Goal: Information Seeking & Learning: Find contact information

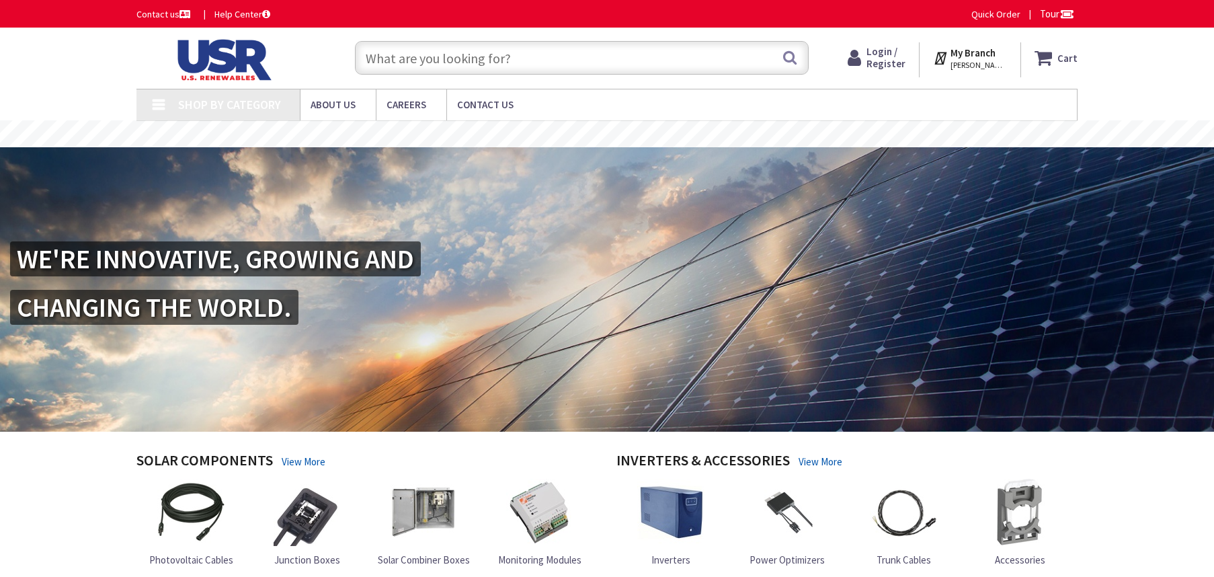
type input "[GEOGRAPHIC_DATA], [GEOGRAPHIC_DATA]"
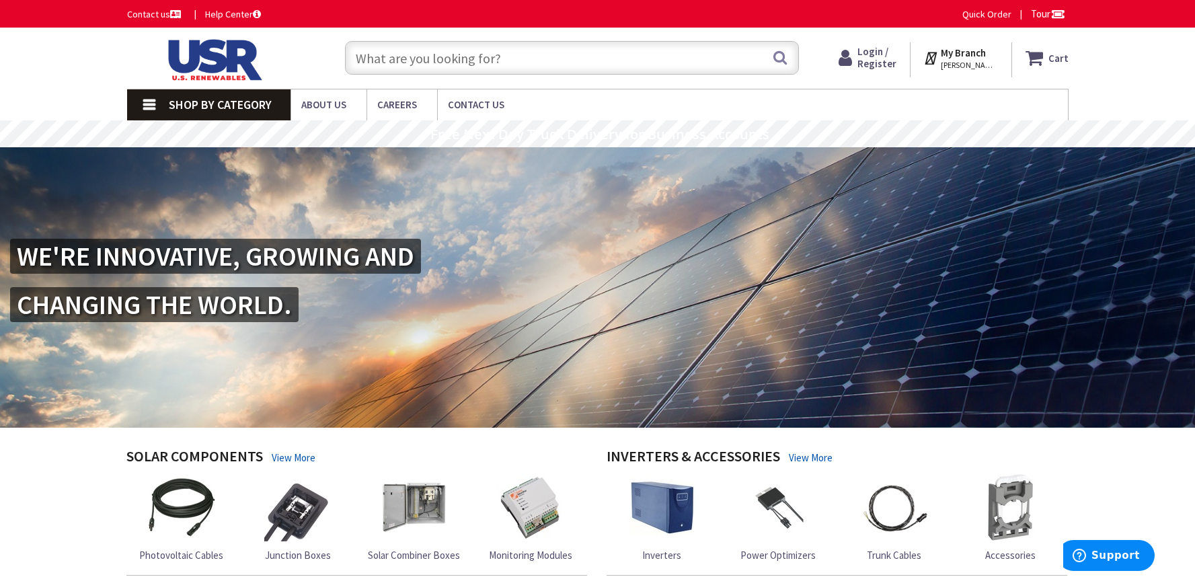
click at [157, 15] on link "Contact us" at bounding box center [155, 13] width 56 height 13
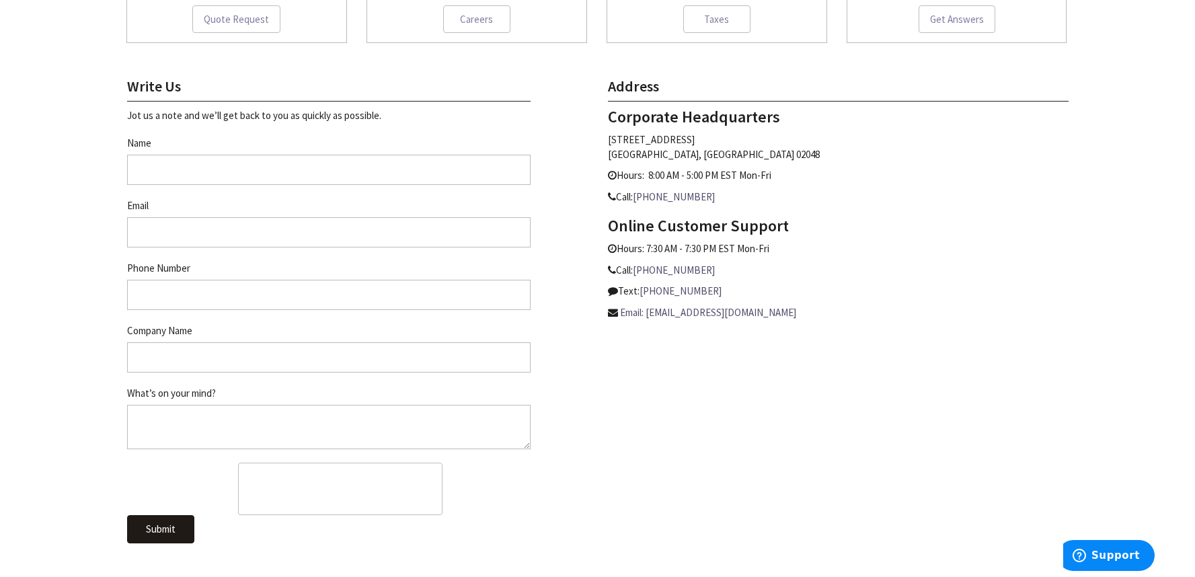
scroll to position [555, 0]
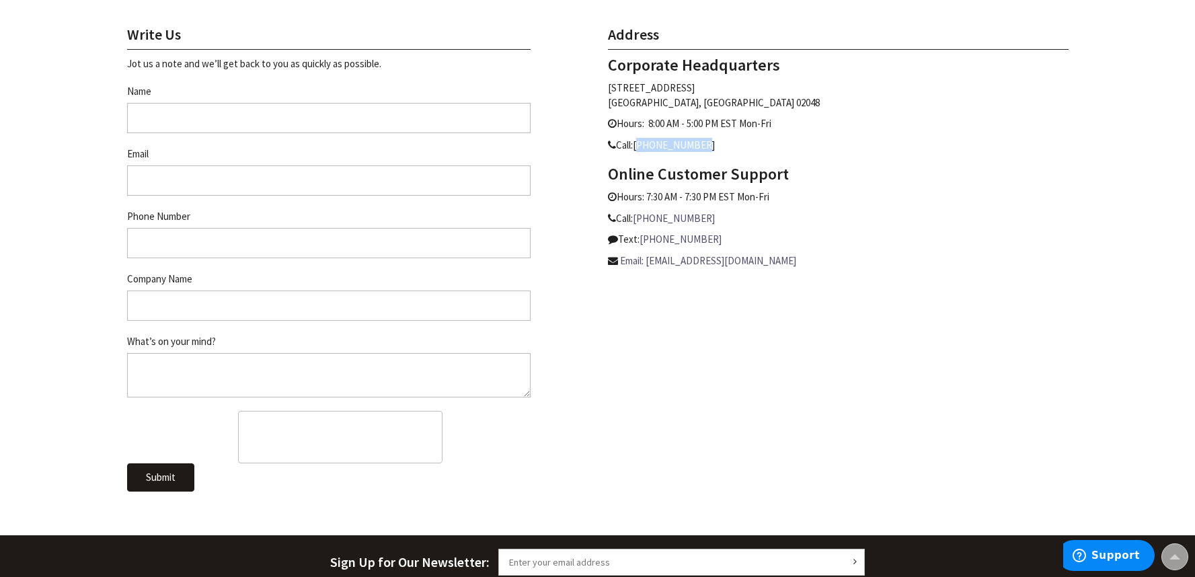
drag, startPoint x: 707, startPoint y: 138, endPoint x: 641, endPoint y: 145, distance: 66.2
click at [641, 145] on p "Call: [PHONE_NUMBER]" at bounding box center [838, 145] width 461 height 14
copy link "[PHONE_NUMBER]"
drag, startPoint x: 746, startPoint y: 87, endPoint x: 607, endPoint y: 85, distance: 138.5
click at [608, 85] on p "[STREET_ADDRESS]" at bounding box center [838, 95] width 461 height 29
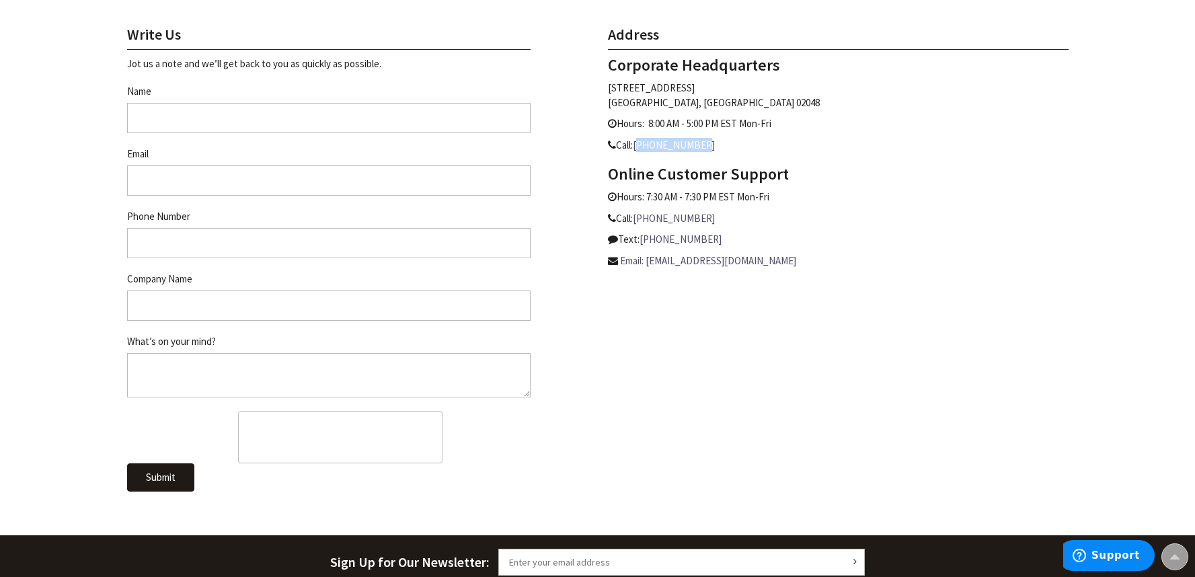
copy p "[STREET_ADDRESS]"
